Goal: Task Accomplishment & Management: Manage account settings

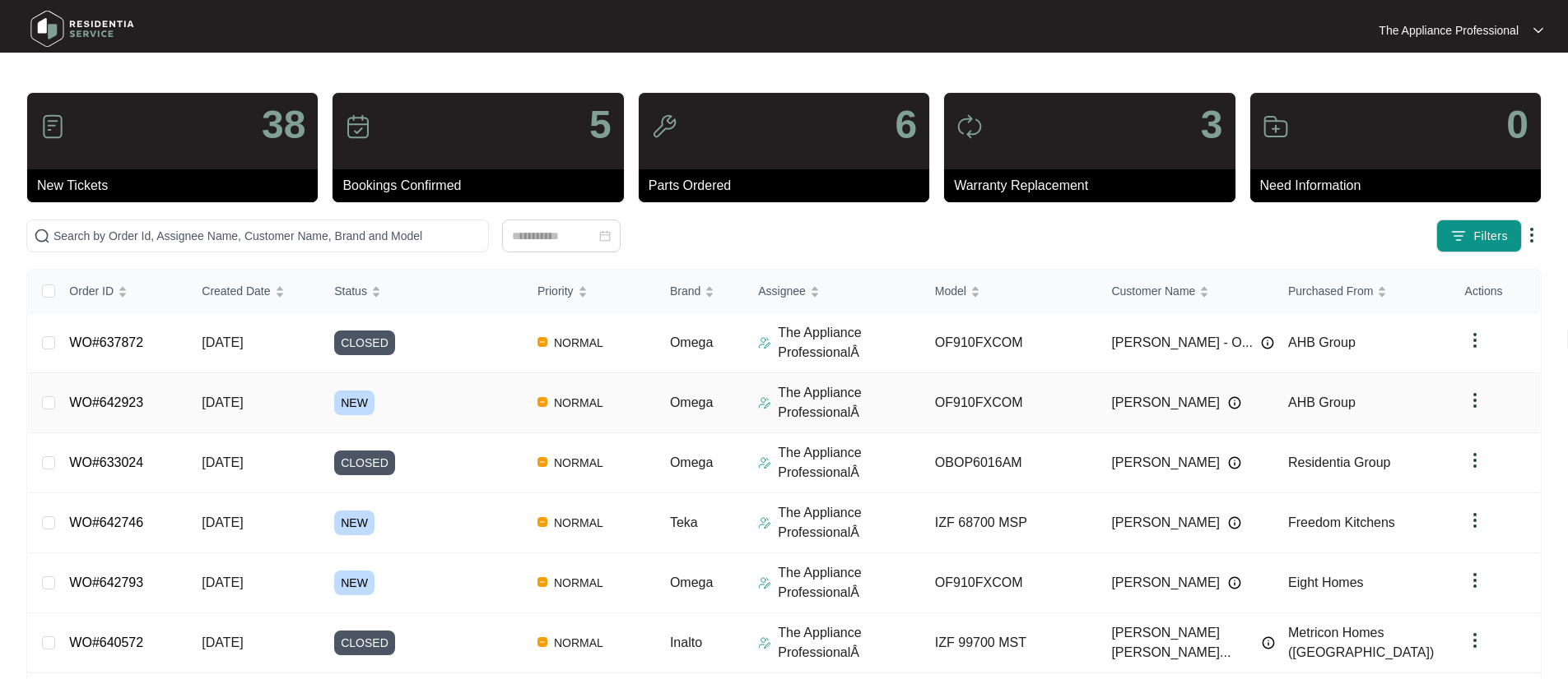
click at [128, 400] on link "WO#642923" at bounding box center [106, 403] width 74 height 14
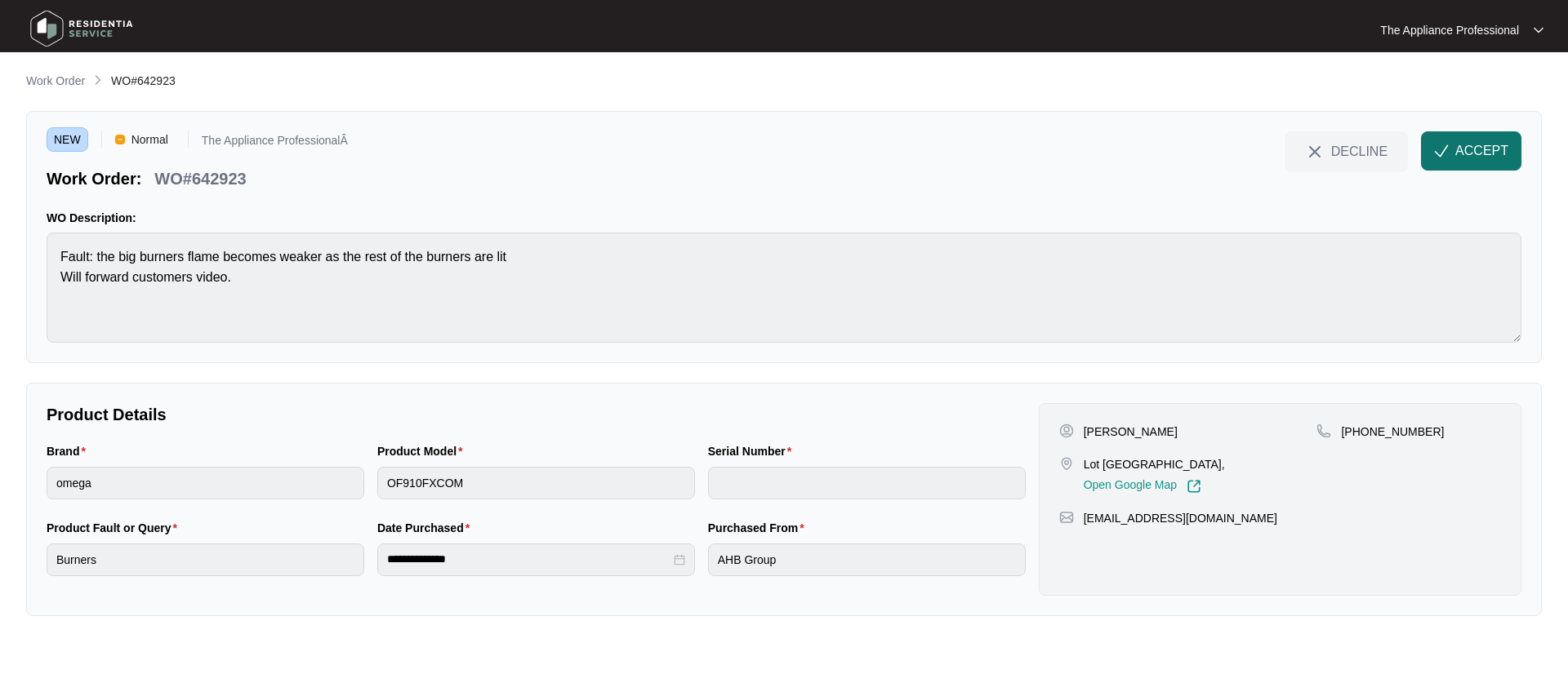
click at [1504, 148] on span "ACCEPT" at bounding box center [1481, 151] width 53 height 19
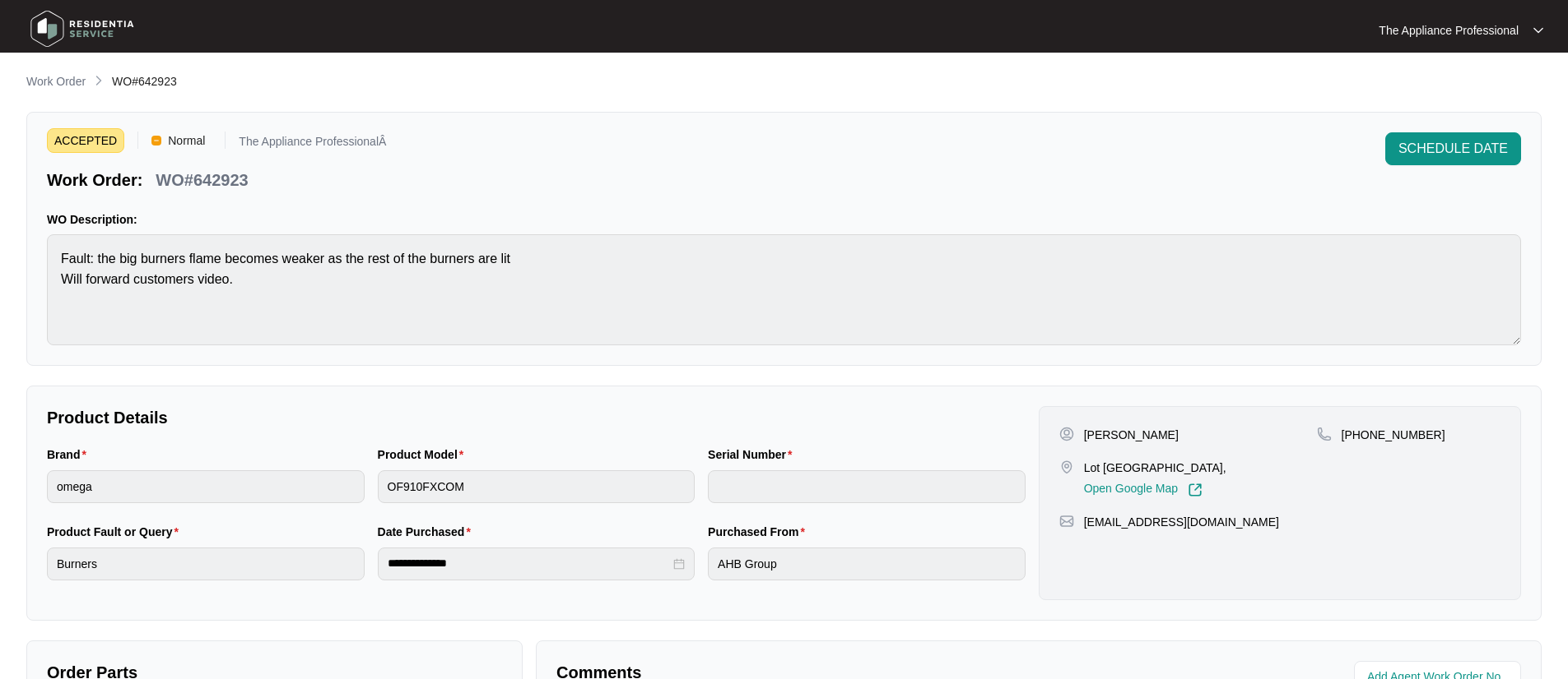
click at [49, 39] on img at bounding box center [82, 29] width 115 height 50
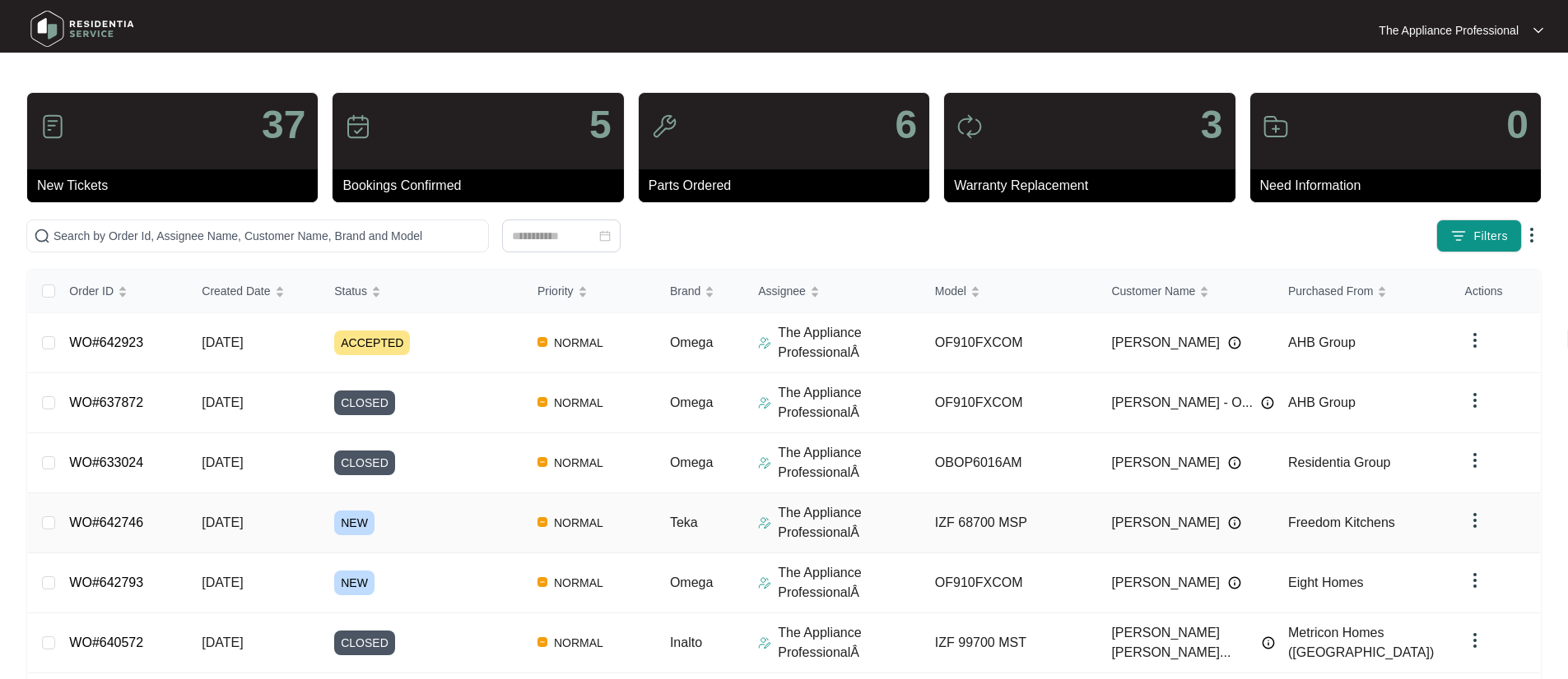
click at [243, 521] on span "[DATE]" at bounding box center [222, 522] width 41 height 14
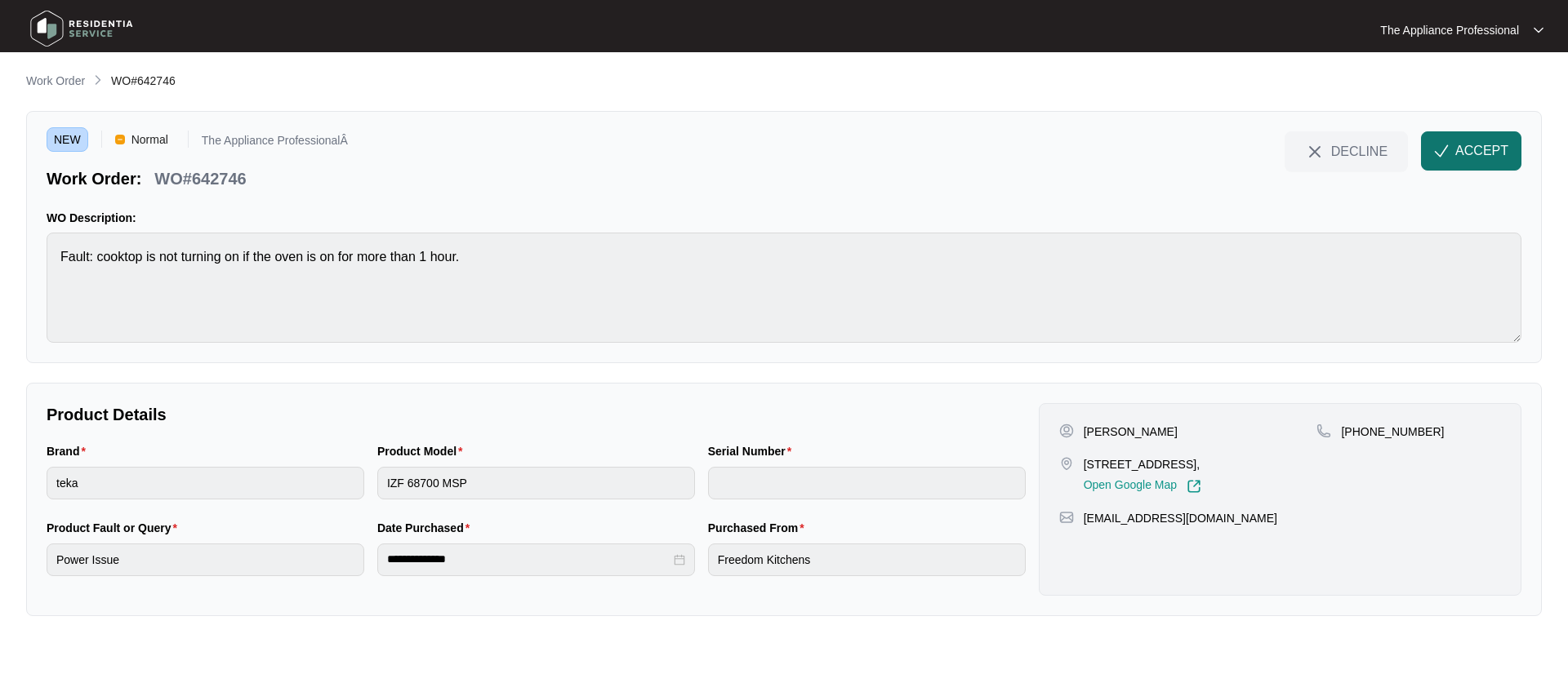
click at [1456, 163] on button "ACCEPT" at bounding box center [1470, 151] width 100 height 40
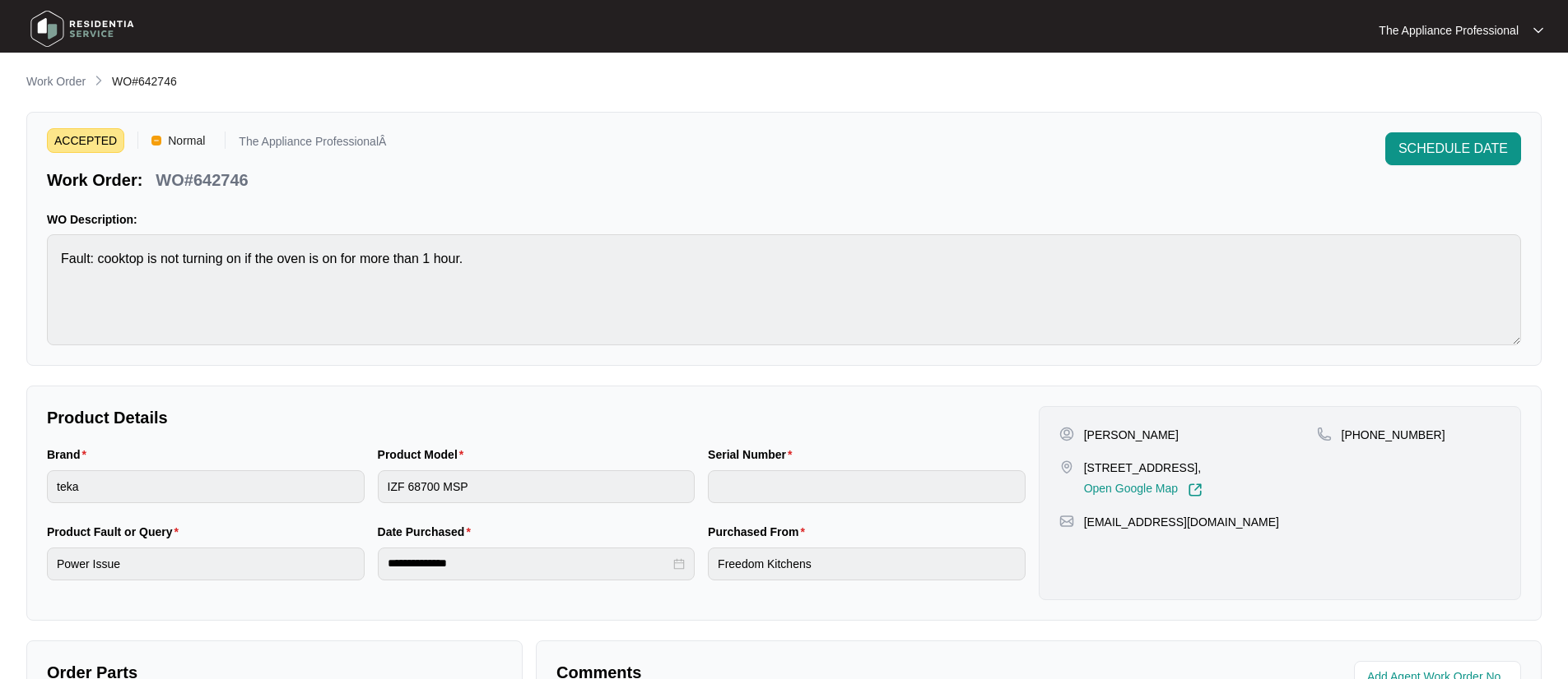
click at [58, 32] on img at bounding box center [82, 29] width 115 height 50
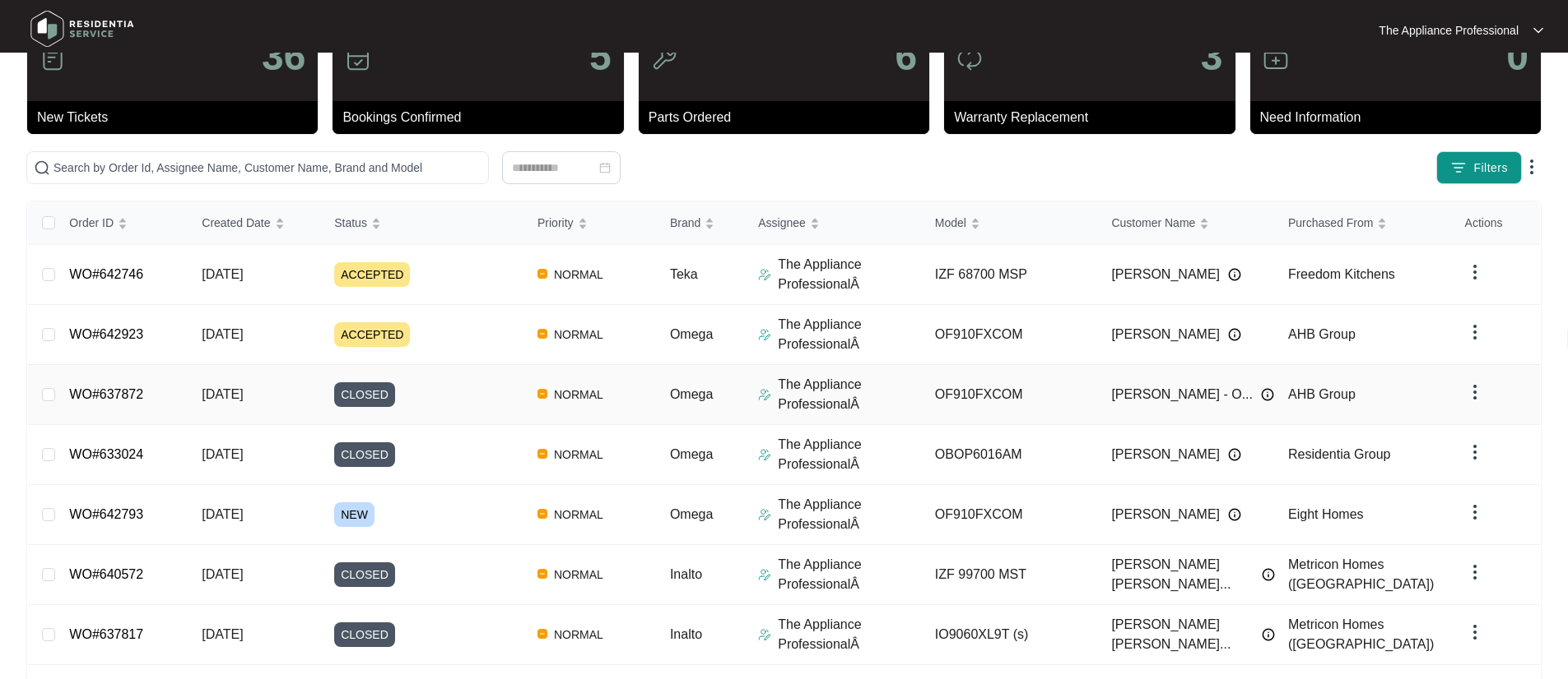
scroll to position [204, 0]
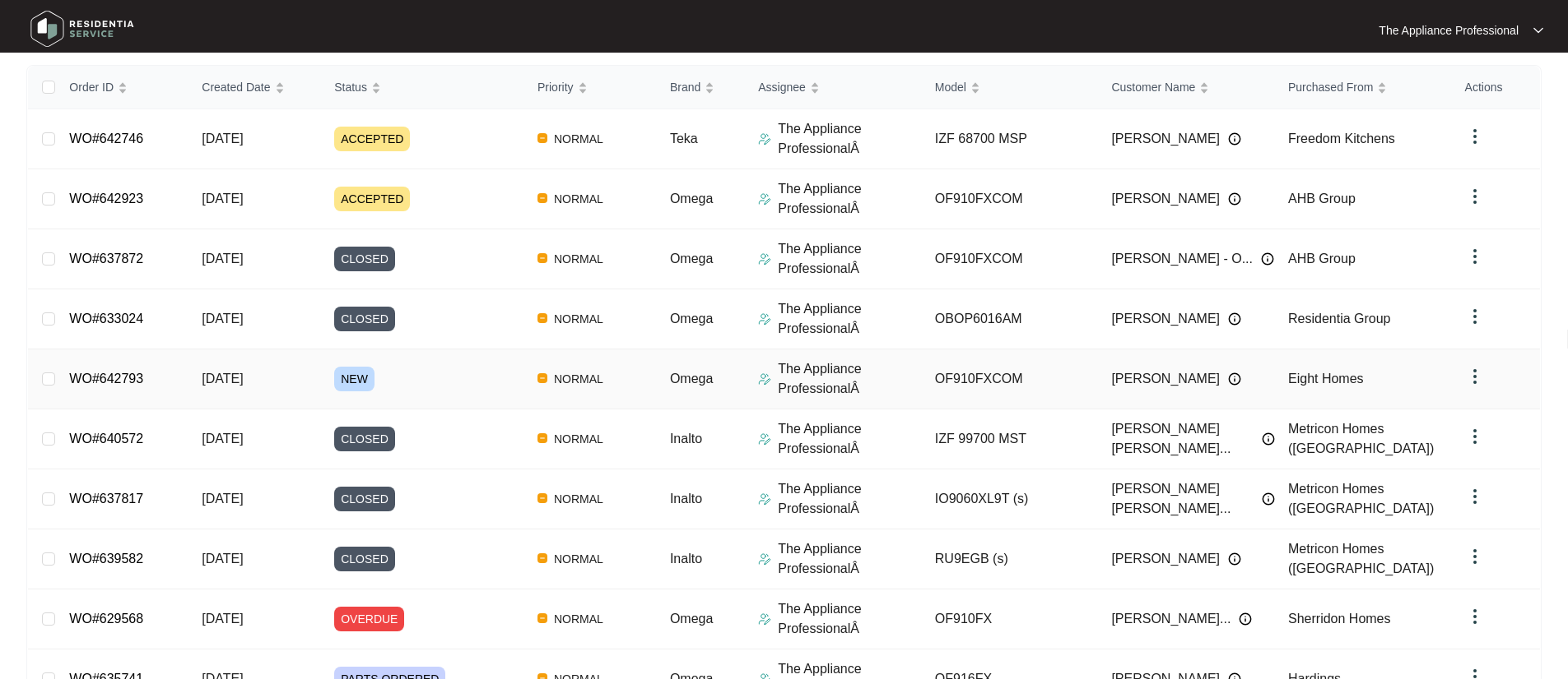
click at [243, 381] on span "[DATE]" at bounding box center [222, 379] width 41 height 14
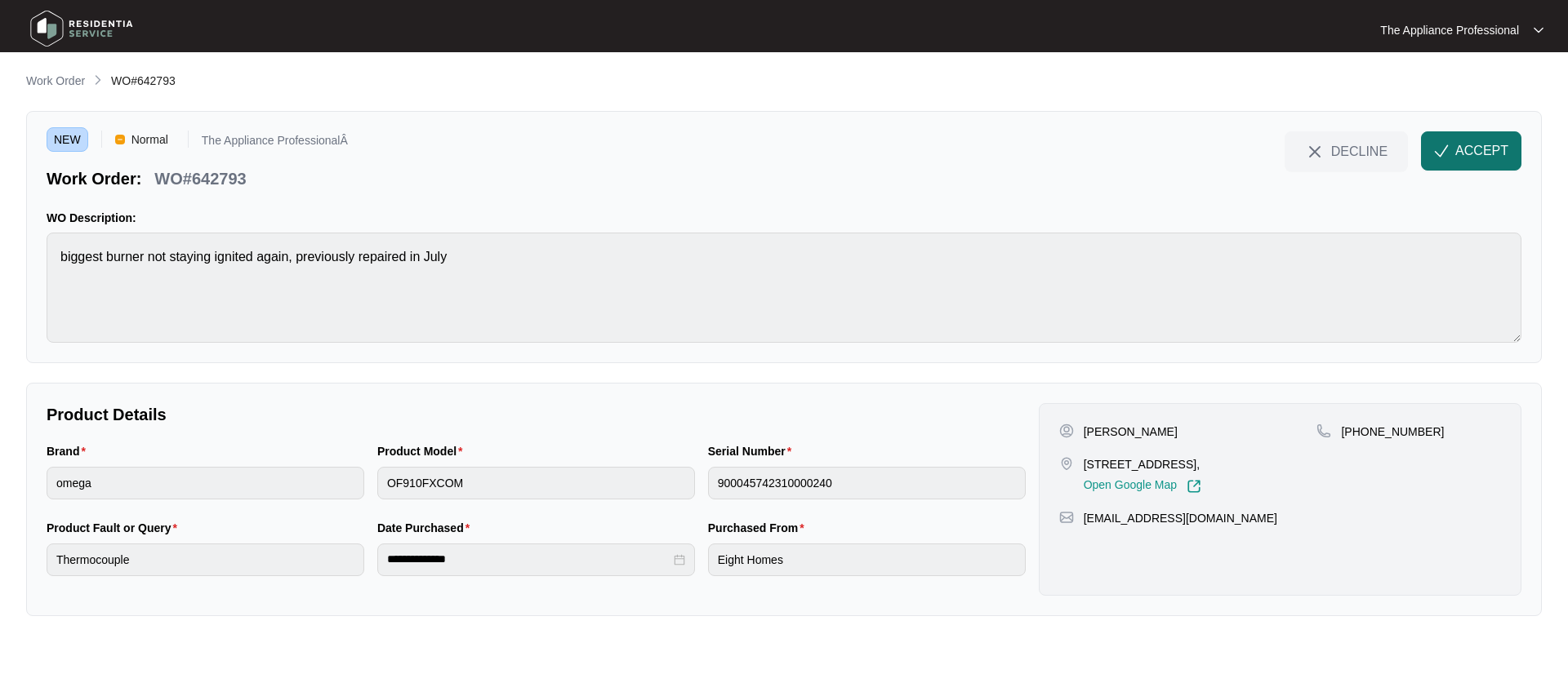
click at [1488, 156] on span "ACCEPT" at bounding box center [1481, 151] width 53 height 19
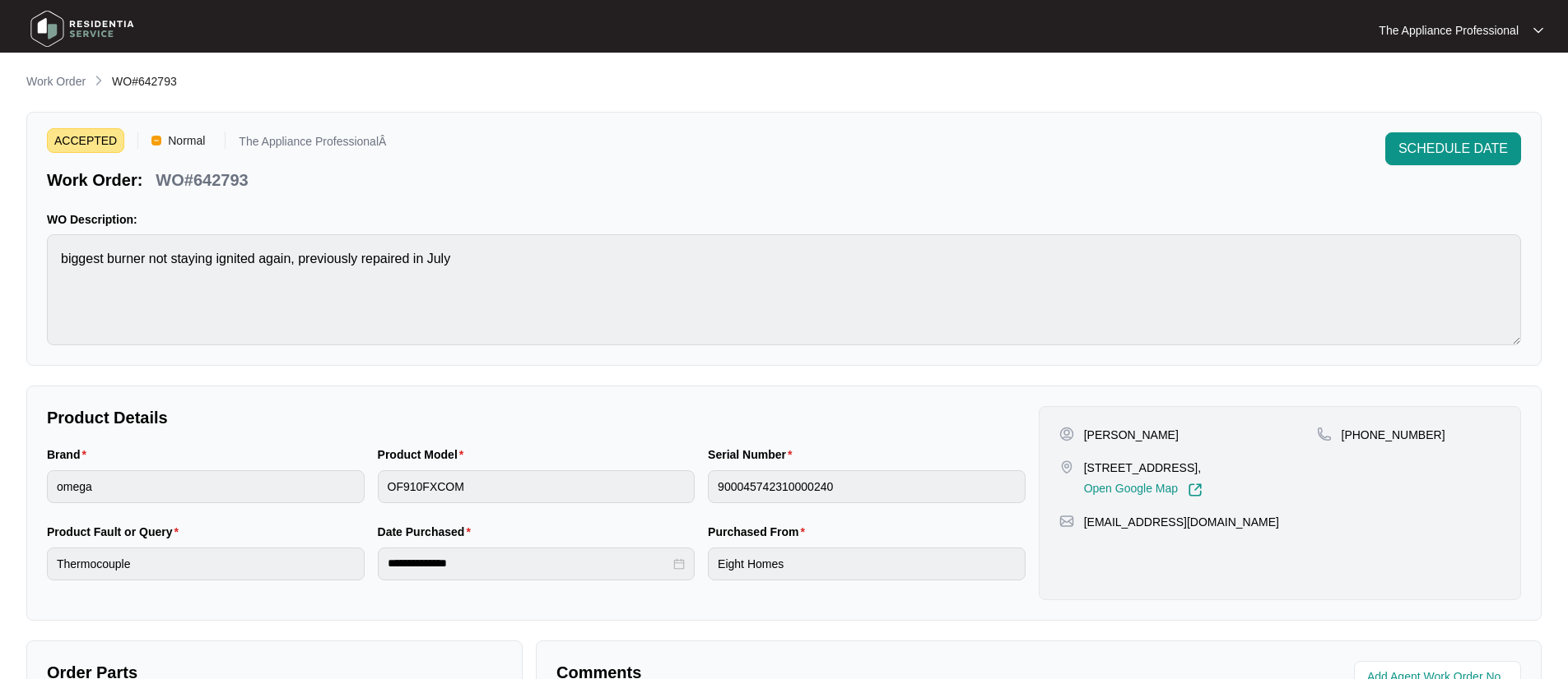
click at [41, 26] on img at bounding box center [82, 29] width 115 height 50
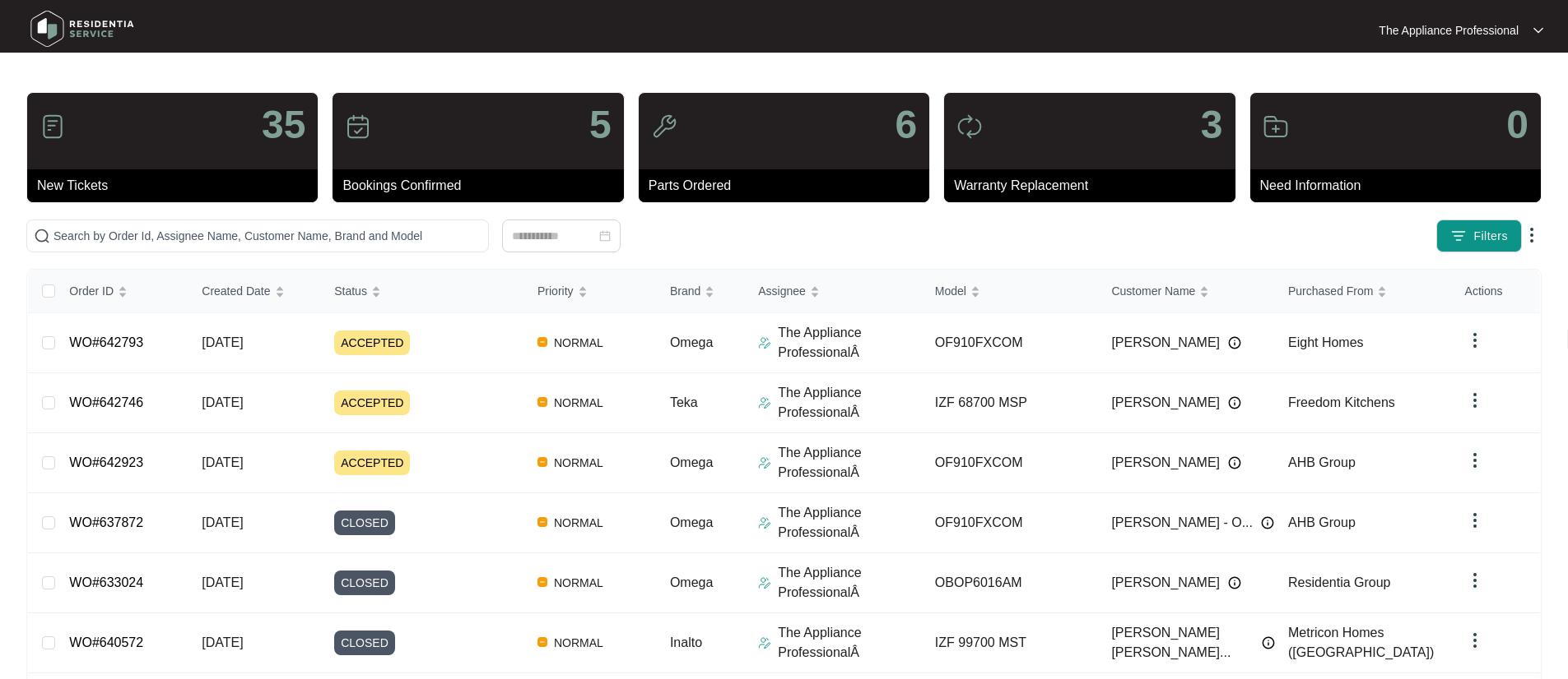
scroll to position [260, 0]
